Goal: Task Accomplishment & Management: Use online tool/utility

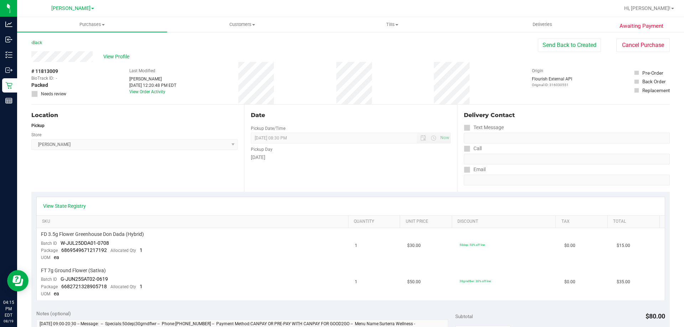
scroll to position [86, 0]
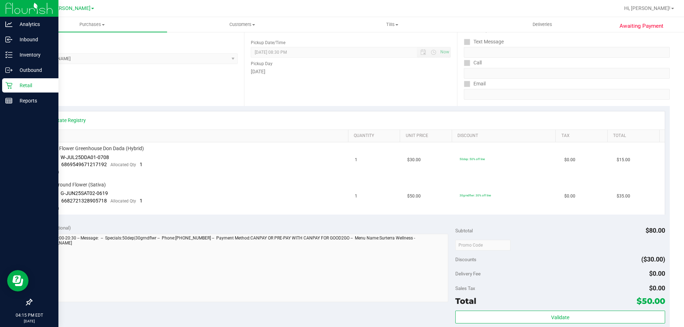
click at [13, 84] on p "Retail" at bounding box center [33, 85] width 43 height 9
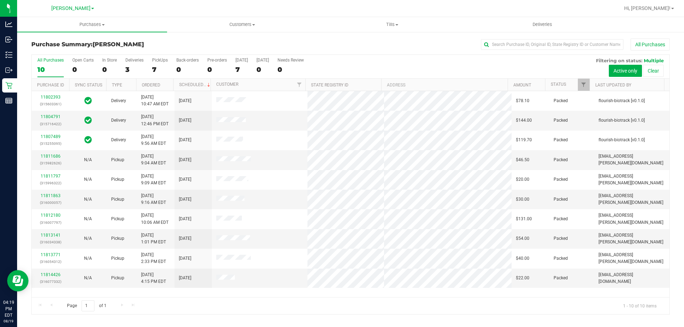
click at [238, 47] on h3 "Purchase Summary: [PERSON_NAME]" at bounding box center [137, 44] width 213 height 6
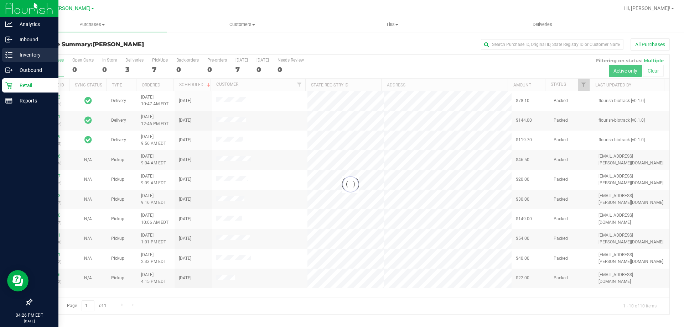
click at [21, 51] on p "Inventory" at bounding box center [33, 55] width 43 height 9
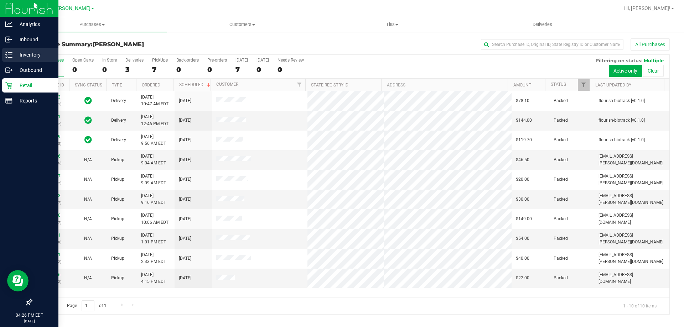
click at [13, 59] on div "Inventory" at bounding box center [30, 55] width 56 height 14
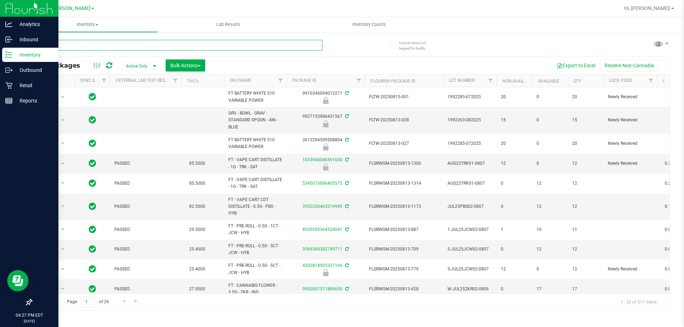
click at [91, 42] on input "text" at bounding box center [176, 45] width 291 height 11
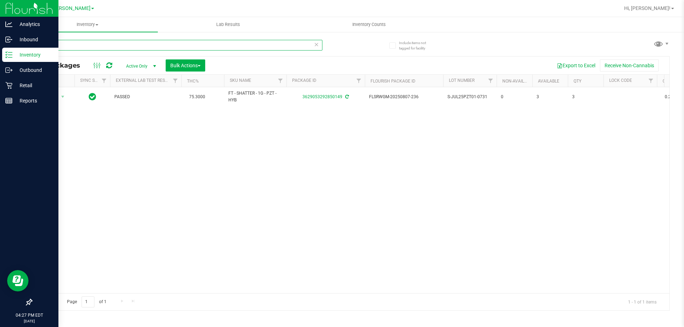
type input "pzt"
click at [13, 89] on p "Retail" at bounding box center [33, 85] width 43 height 9
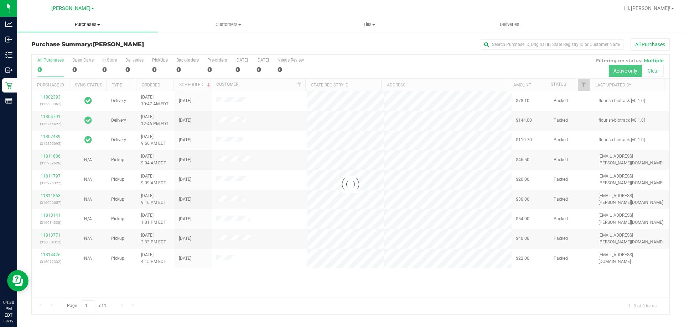
click at [92, 24] on span "Purchases" at bounding box center [87, 24] width 141 height 6
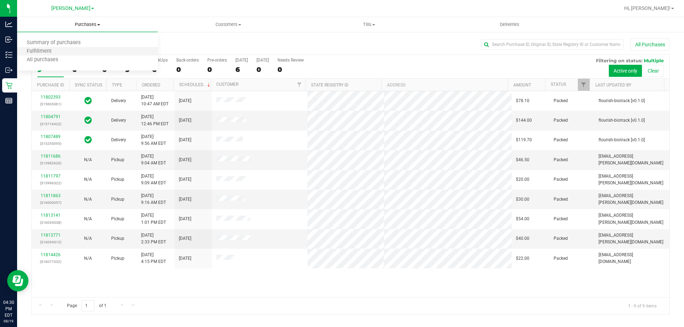
click at [70, 51] on li "Fulfillment" at bounding box center [87, 51] width 141 height 9
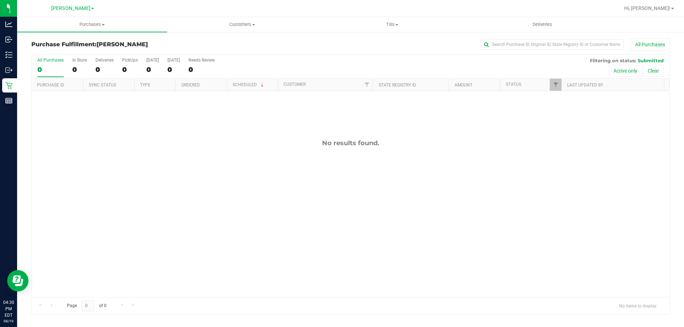
click at [46, 40] on div "Purchase Fulfillment: [PERSON_NAME] All Purchases" at bounding box center [350, 46] width 638 height 16
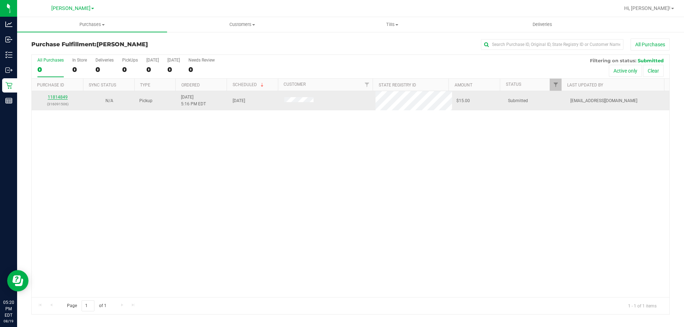
click at [53, 97] on link "11814849" at bounding box center [58, 97] width 20 height 5
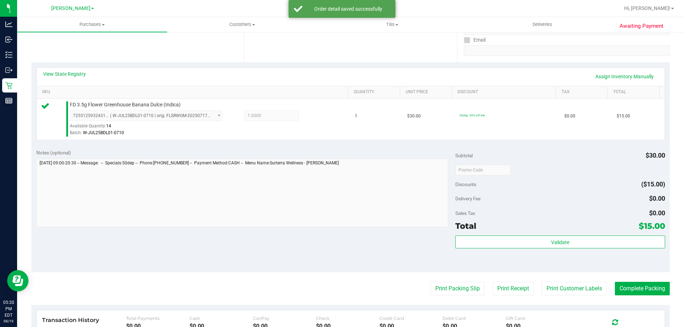
scroll to position [142, 0]
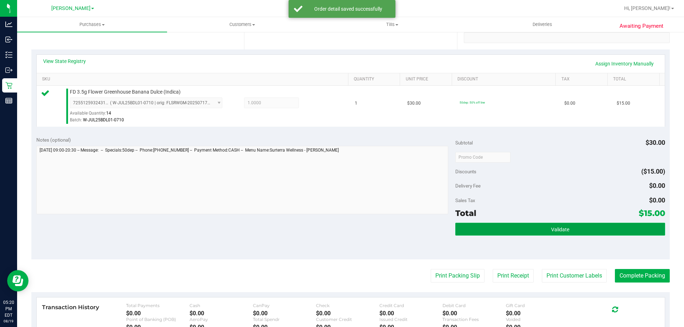
click at [505, 232] on button "Validate" at bounding box center [559, 229] width 209 height 13
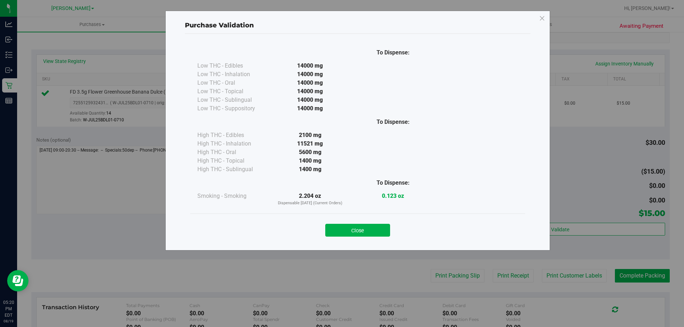
click at [366, 230] on button "Close" at bounding box center [357, 230] width 65 height 13
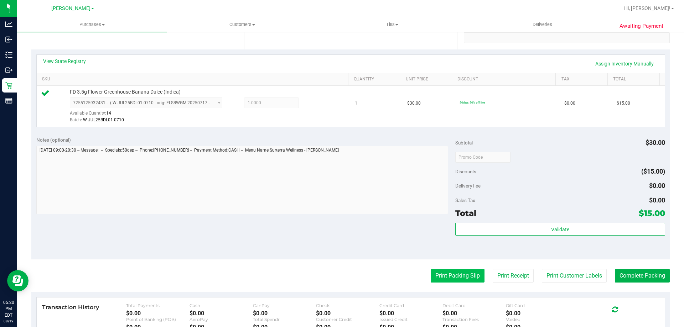
click at [455, 275] on button "Print Packing Slip" at bounding box center [458, 276] width 54 height 14
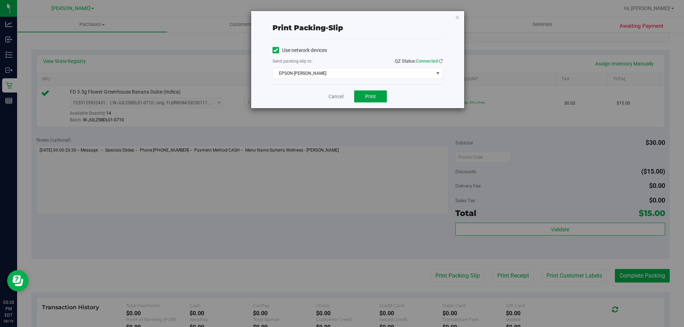
click at [380, 99] on button "Print" at bounding box center [370, 96] width 33 height 12
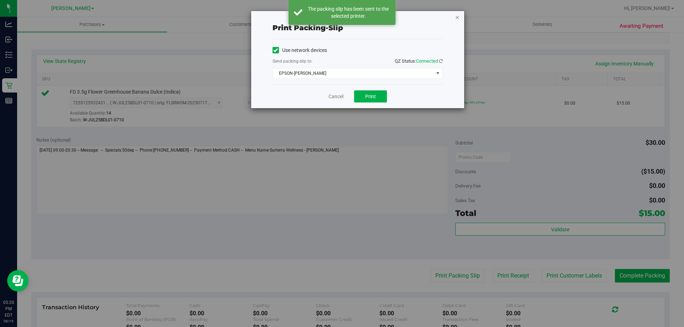
click at [456, 14] on icon "button" at bounding box center [457, 17] width 5 height 9
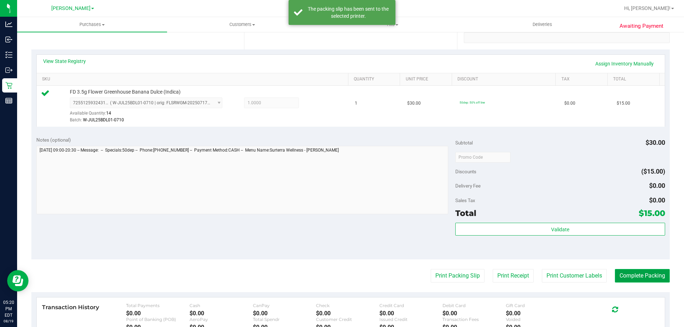
click at [638, 275] on button "Complete Packing" at bounding box center [642, 276] width 55 height 14
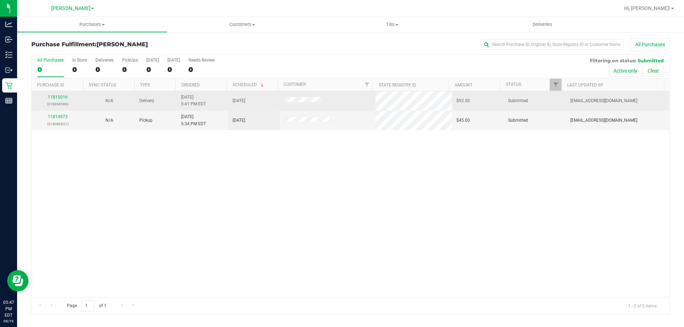
click at [55, 100] on div "11815016 (316096586)" at bounding box center [57, 101] width 43 height 14
click at [56, 99] on link "11815016" at bounding box center [58, 97] width 20 height 5
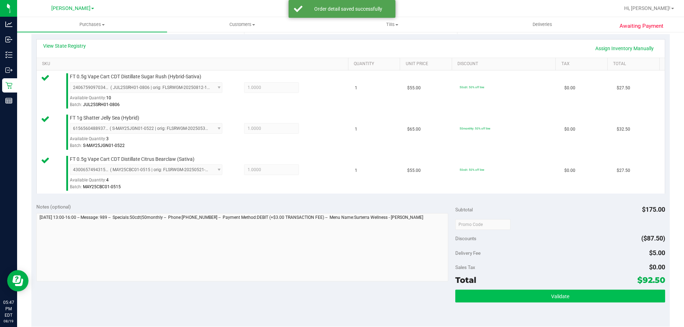
scroll to position [170, 0]
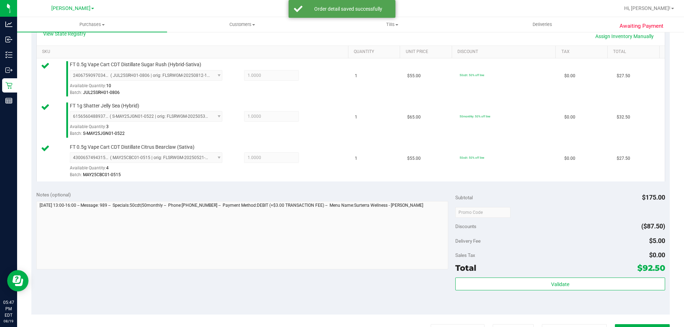
click at [512, 292] on div "Validate" at bounding box center [559, 294] width 209 height 32
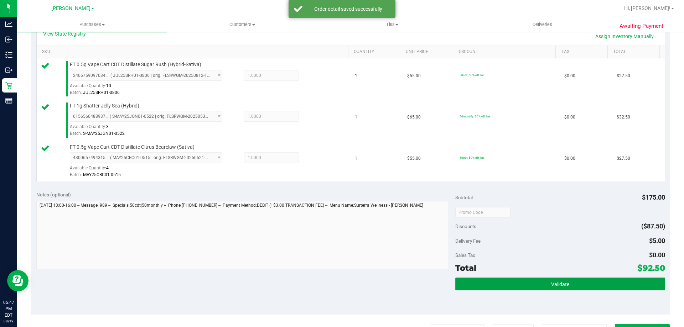
click at [519, 287] on button "Validate" at bounding box center [559, 284] width 209 height 13
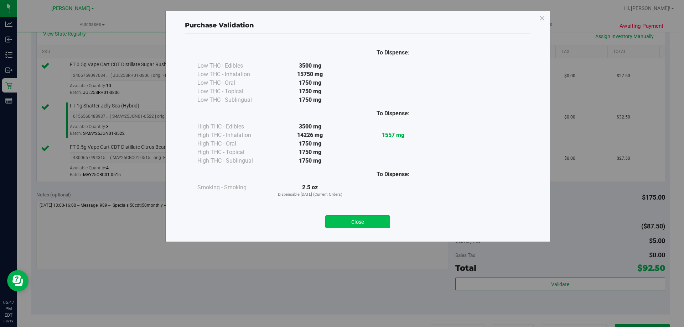
click at [364, 220] on button "Close" at bounding box center [357, 222] width 65 height 13
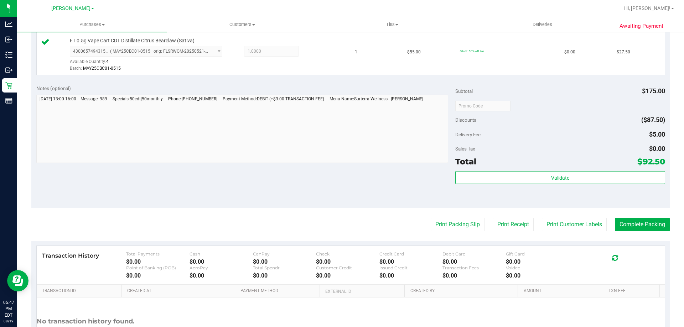
scroll to position [277, 0]
click at [447, 228] on button "Print Packing Slip" at bounding box center [458, 225] width 54 height 14
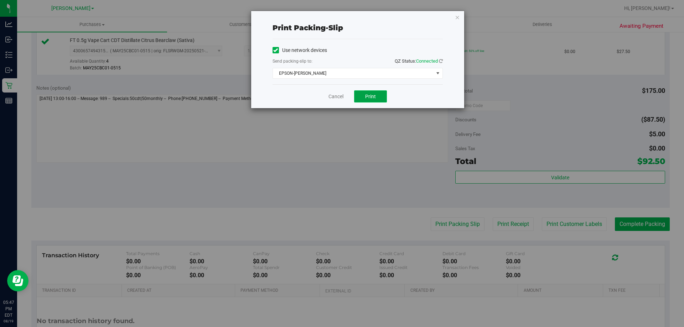
click at [370, 94] on span "Print" at bounding box center [370, 97] width 11 height 6
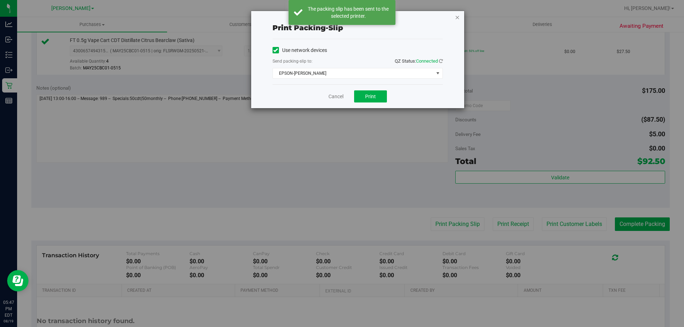
click at [456, 14] on icon "button" at bounding box center [457, 17] width 5 height 9
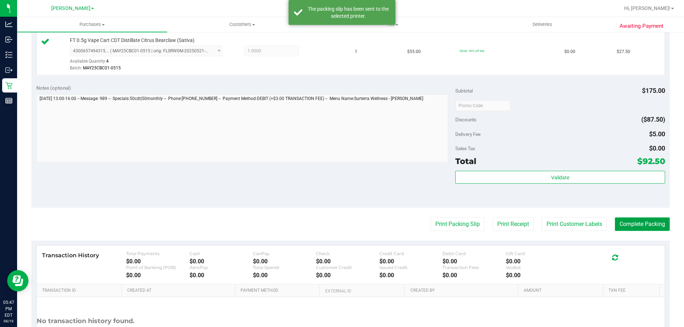
click at [623, 225] on button "Complete Packing" at bounding box center [642, 225] width 55 height 14
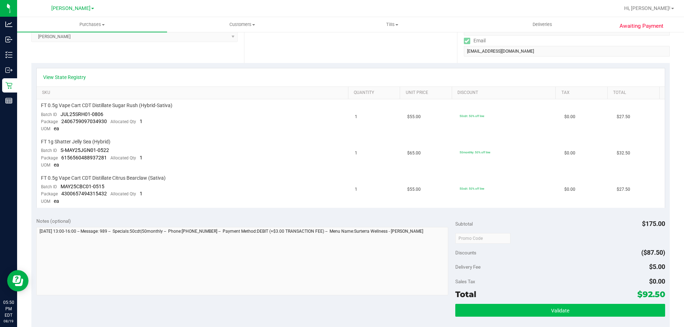
scroll to position [178, 0]
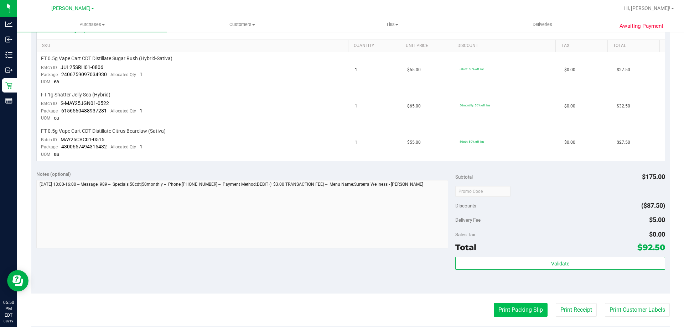
click at [508, 313] on button "Print Packing Slip" at bounding box center [521, 311] width 54 height 14
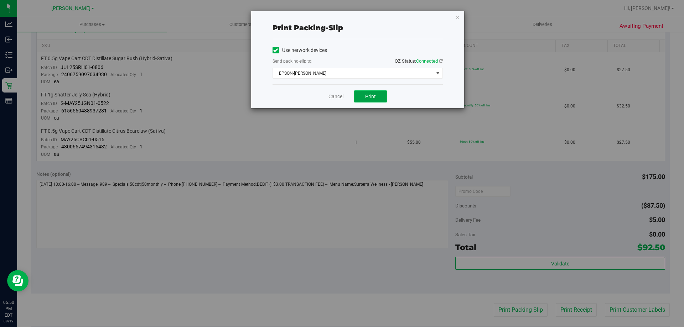
click at [375, 97] on span "Print" at bounding box center [370, 97] width 11 height 6
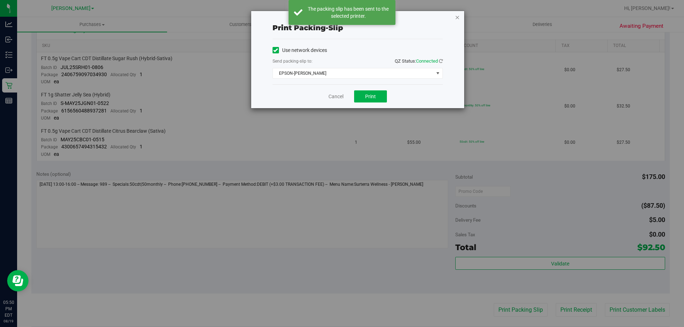
click at [456, 16] on icon "button" at bounding box center [457, 17] width 5 height 9
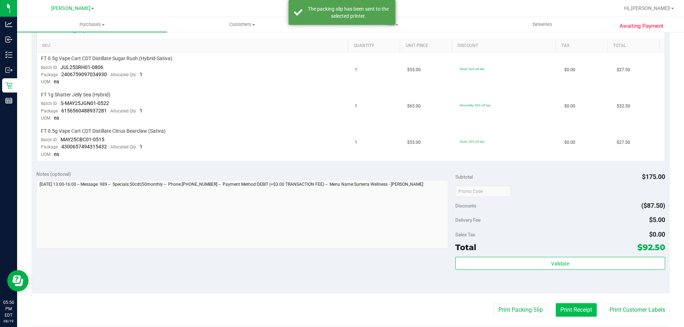
click at [569, 312] on button "Print Receipt" at bounding box center [576, 311] width 41 height 14
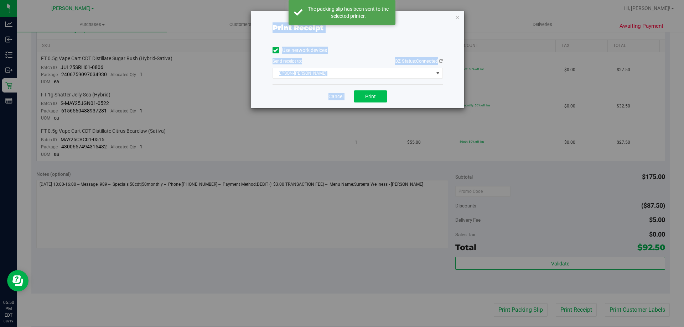
click at [371, 96] on span "Print" at bounding box center [370, 97] width 11 height 6
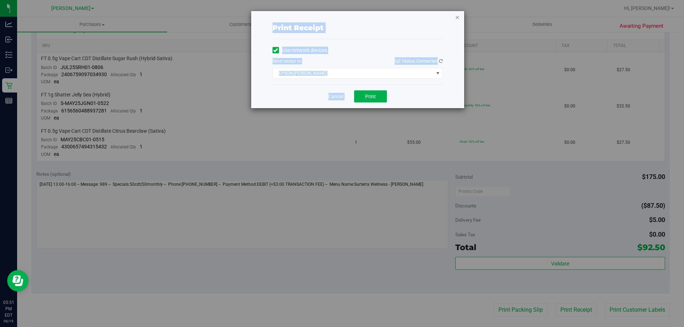
click at [456, 19] on icon "button" at bounding box center [457, 17] width 5 height 9
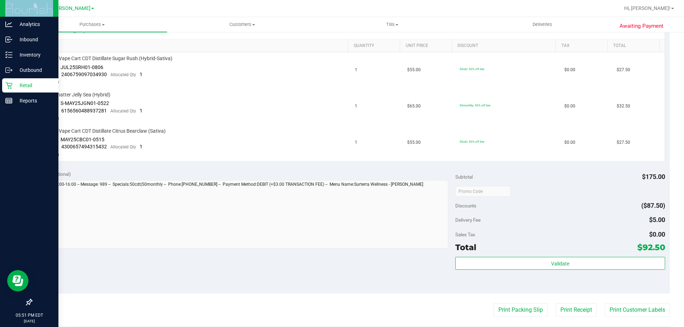
click at [25, 89] on p "Retail" at bounding box center [33, 85] width 43 height 9
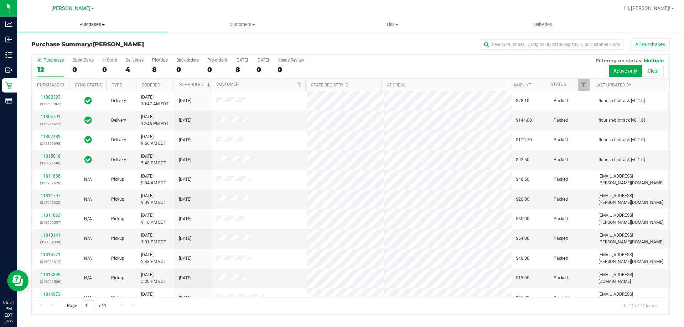
click at [79, 20] on uib-tab-heading "Purchases Summary of purchases Fulfillment All purchases" at bounding box center [92, 24] width 150 height 15
click at [130, 51] on li "Fulfillment" at bounding box center [92, 51] width 150 height 9
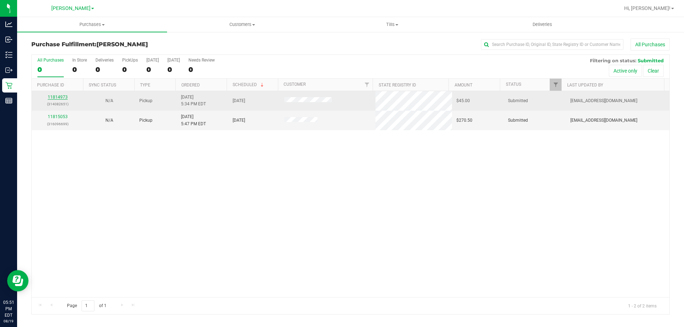
click at [55, 98] on link "11814973" at bounding box center [58, 97] width 20 height 5
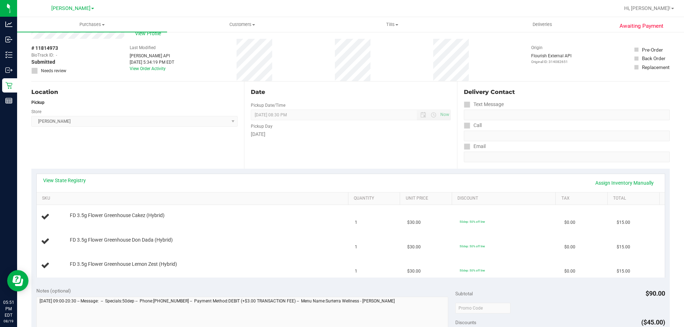
scroll to position [36, 0]
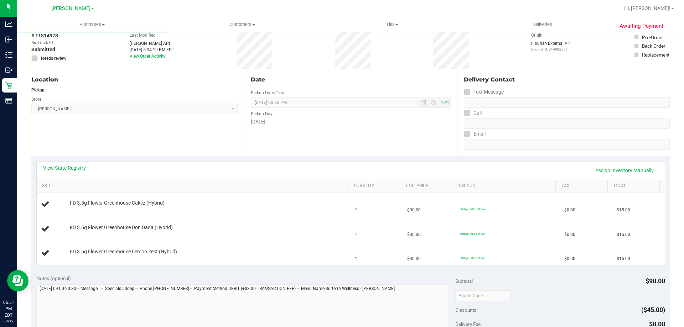
click at [252, 162] on div "View State Registry Assign Inventory Manually" at bounding box center [351, 171] width 628 height 18
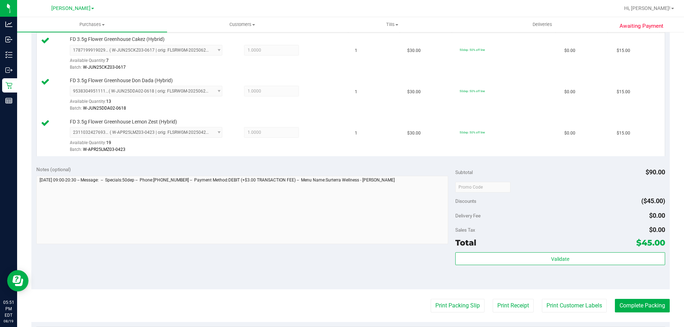
scroll to position [212, 0]
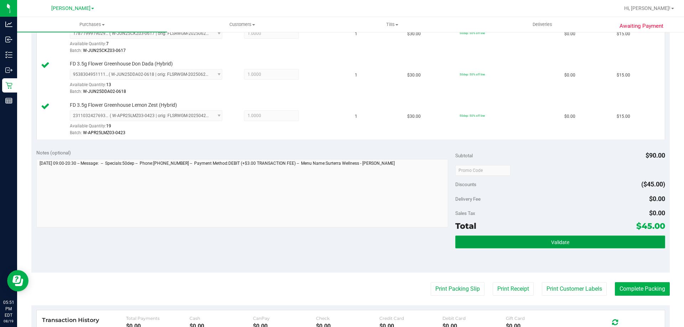
click at [528, 244] on button "Validate" at bounding box center [559, 242] width 209 height 13
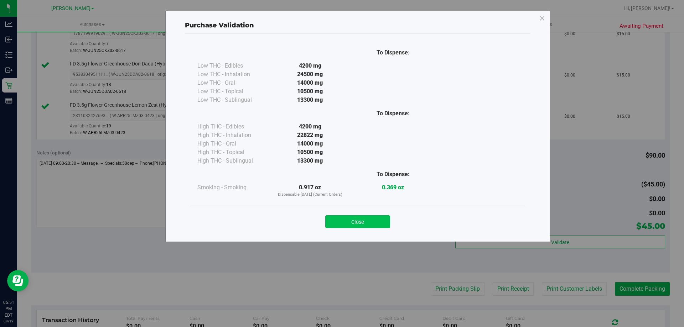
click at [339, 217] on button "Close" at bounding box center [357, 222] width 65 height 13
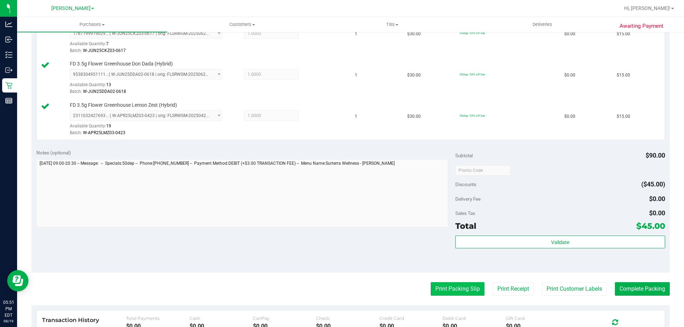
click at [446, 293] on button "Print Packing Slip" at bounding box center [458, 289] width 54 height 14
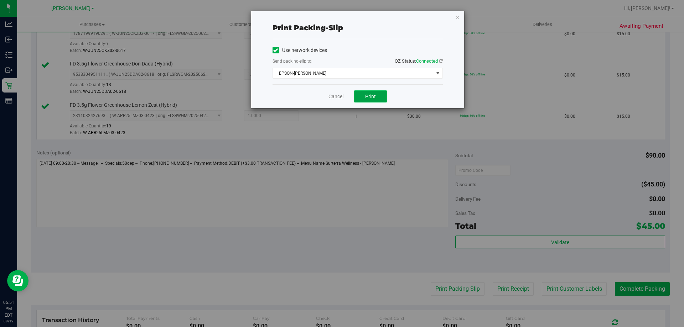
click at [366, 94] on span "Print" at bounding box center [370, 97] width 11 height 6
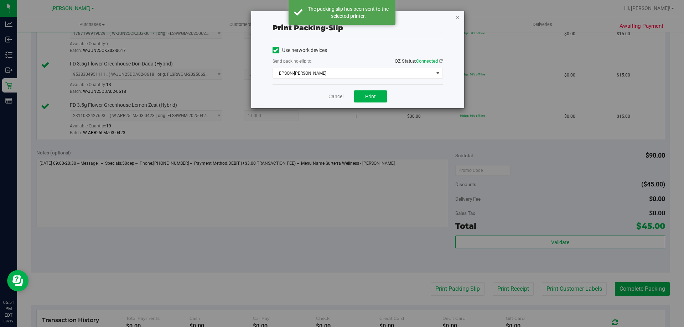
click at [457, 16] on icon "button" at bounding box center [457, 17] width 5 height 9
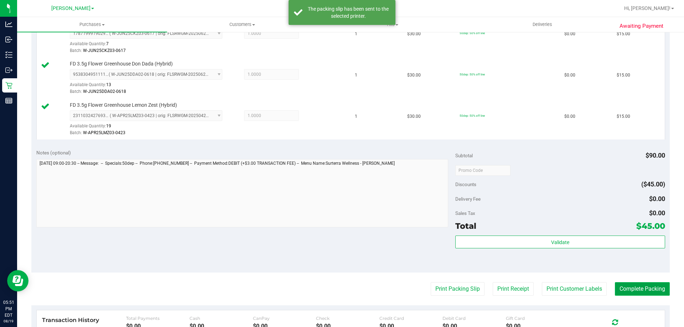
click at [631, 290] on button "Complete Packing" at bounding box center [642, 289] width 55 height 14
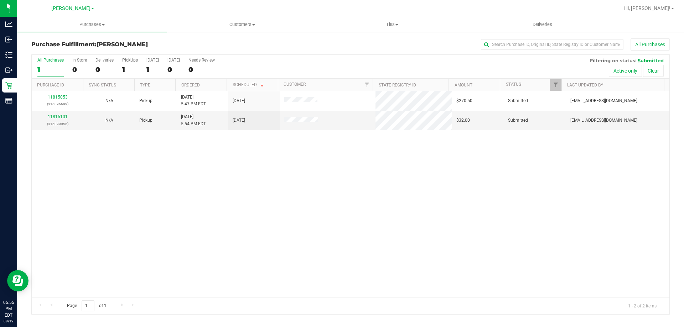
click at [367, 181] on div "11815053 (316096699) N/A Pickup [DATE] 5:47 PM EDT 8/19/2025 $270.50 Submitted …" at bounding box center [351, 194] width 638 height 206
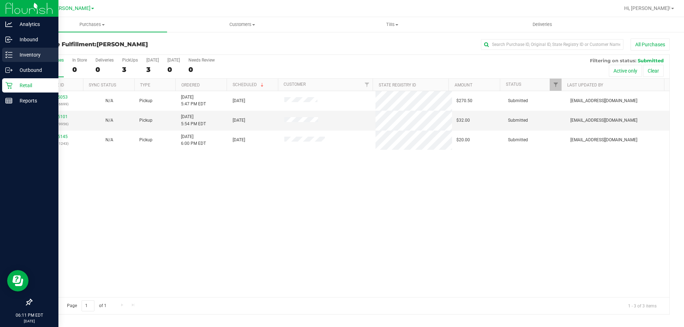
click at [15, 55] on p "Inventory" at bounding box center [33, 55] width 43 height 9
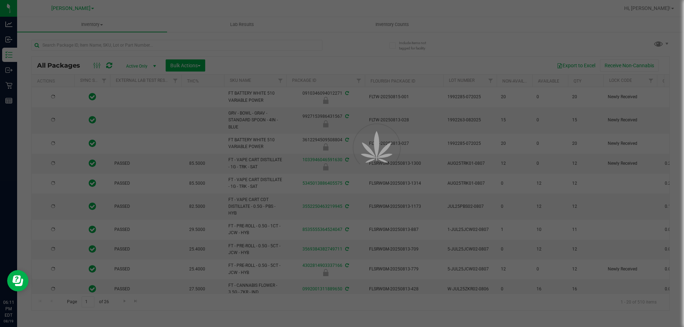
click at [398, 26] on div at bounding box center [342, 163] width 684 height 327
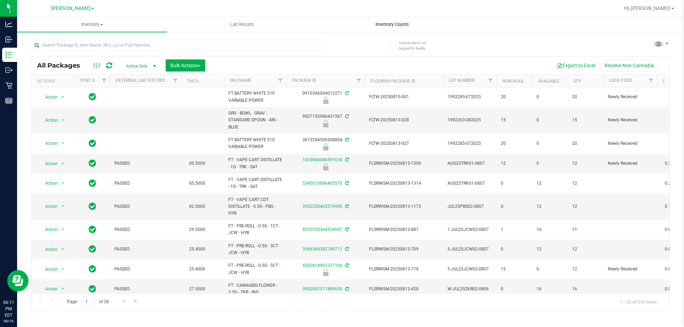
click at [398, 24] on span "Inventory Counts" at bounding box center [392, 24] width 53 height 6
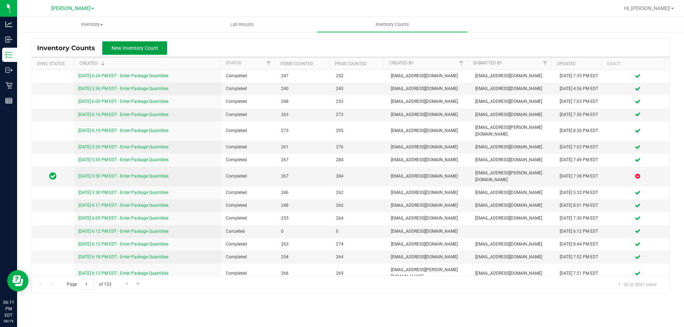
click at [138, 50] on span "New Inventory Count" at bounding box center [135, 48] width 47 height 6
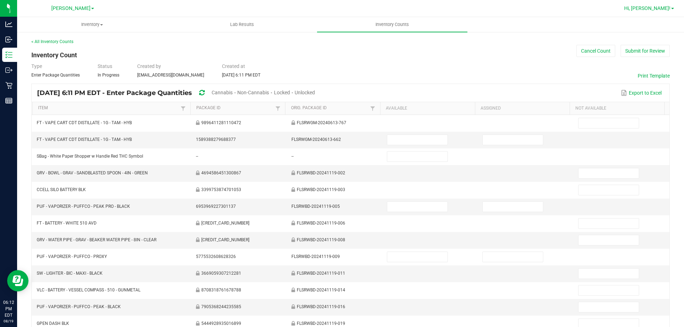
click at [658, 6] on span "Hi, [PERSON_NAME]!" at bounding box center [647, 8] width 46 height 6
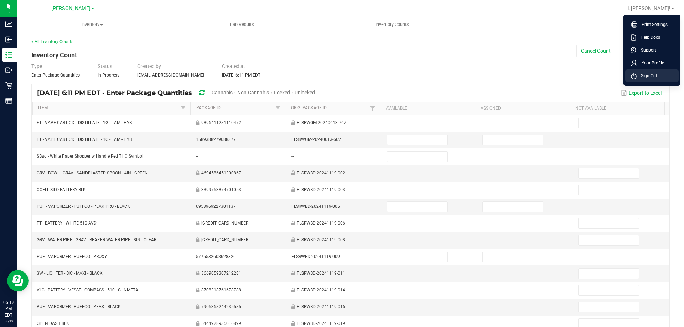
click at [653, 74] on span "Sign Out" at bounding box center [647, 75] width 21 height 7
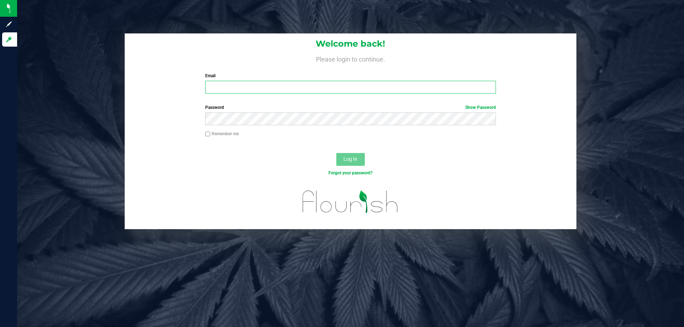
click at [314, 91] on input "Email" at bounding box center [350, 87] width 290 height 13
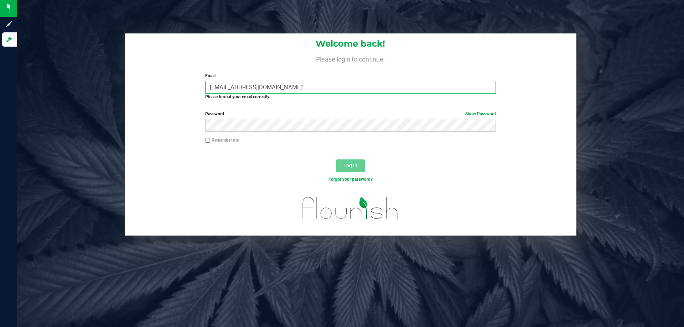
click at [312, 92] on input "[EMAIL_ADDRESS][DOMAIN_NAME]`" at bounding box center [350, 87] width 290 height 13
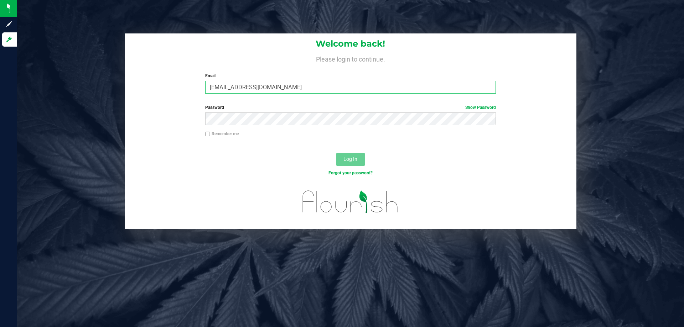
type input "[EMAIL_ADDRESS][DOMAIN_NAME]"
click at [336, 153] on button "Log In" at bounding box center [350, 159] width 28 height 13
